Goal: Information Seeking & Learning: Check status

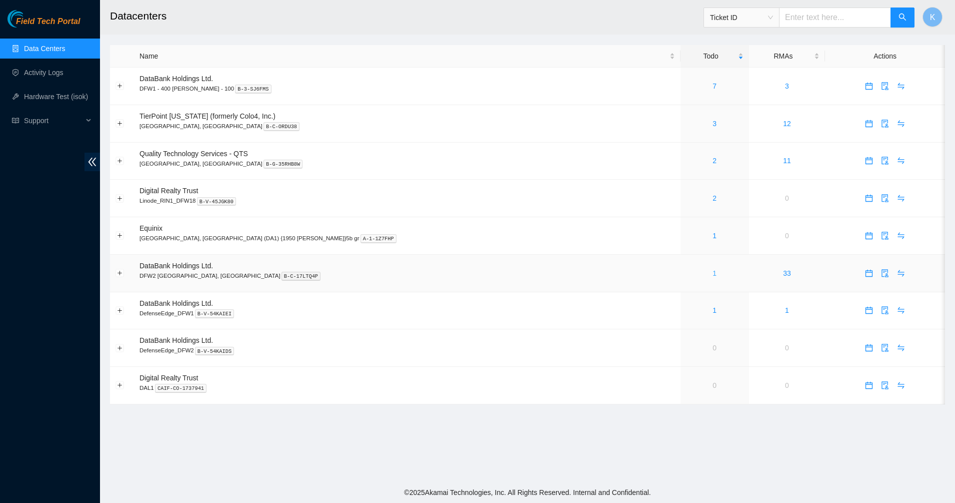
click at [713, 275] on link "1" at bounding box center [715, 273] width 4 height 8
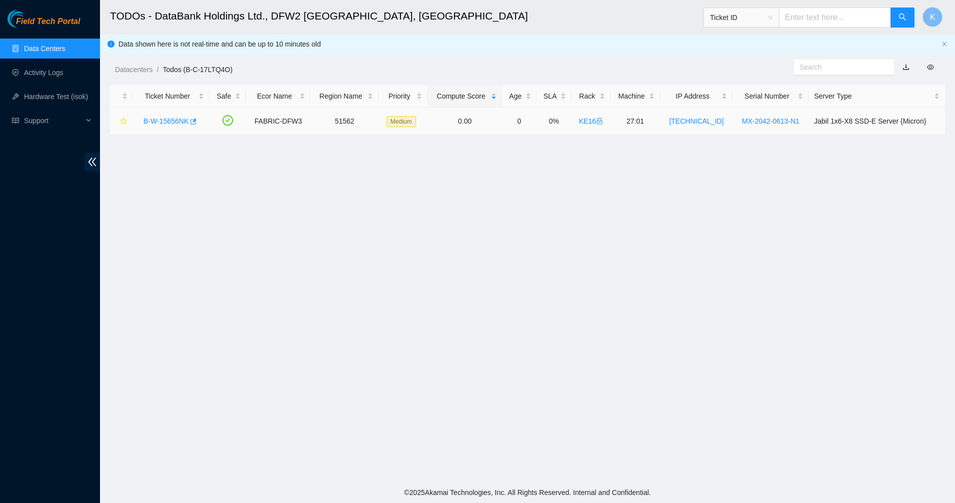
click at [168, 122] on link "B-W-15656NK" at bounding box center [166, 121] width 45 height 8
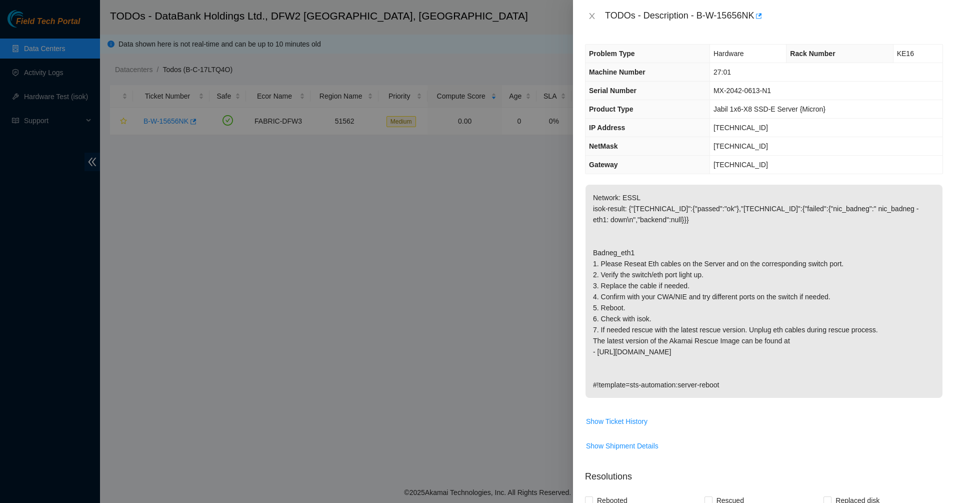
click at [670, 237] on p "Network: ESSL isok-result: {"23.201.104.56":{"passed":"ok"},"23.201.104.57":{"f…" at bounding box center [764, 291] width 357 height 213
drag, startPoint x: 670, startPoint y: 237, endPoint x: 649, endPoint y: 271, distance: 39.7
click at [649, 271] on p "Network: ESSL isok-result: {"23.201.104.56":{"passed":"ok"},"23.201.104.57":{"f…" at bounding box center [764, 291] width 357 height 213
drag, startPoint x: 649, startPoint y: 271, endPoint x: 614, endPoint y: 50, distance: 223.9
click at [614, 50] on span "Problem Type" at bounding box center [612, 54] width 46 height 8
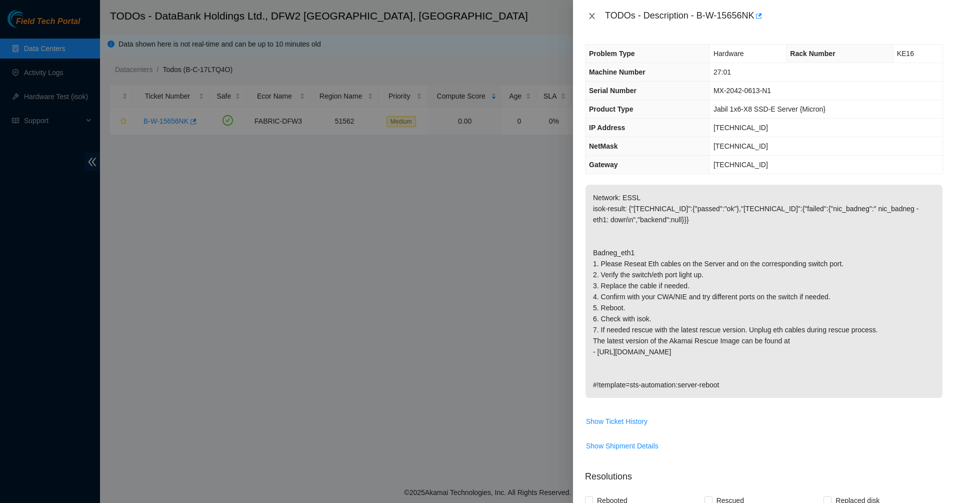
click at [593, 16] on icon "close" at bounding box center [592, 16] width 8 height 8
